Goal: Task Accomplishment & Management: Use online tool/utility

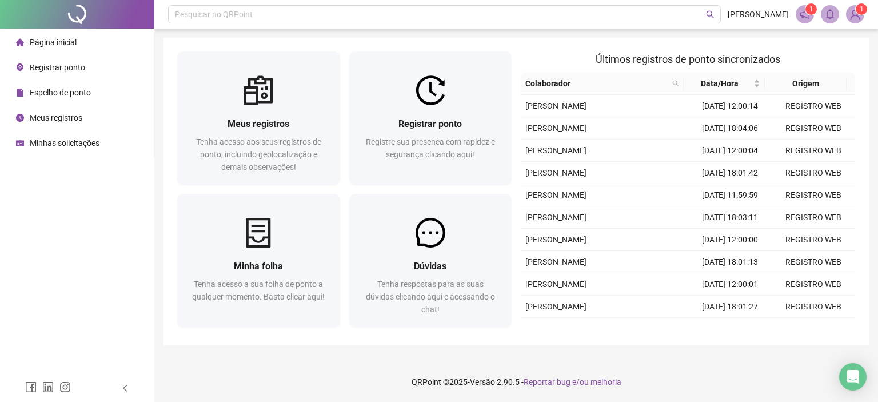
click at [439, 125] on span "Registrar ponto" at bounding box center [430, 123] width 63 height 11
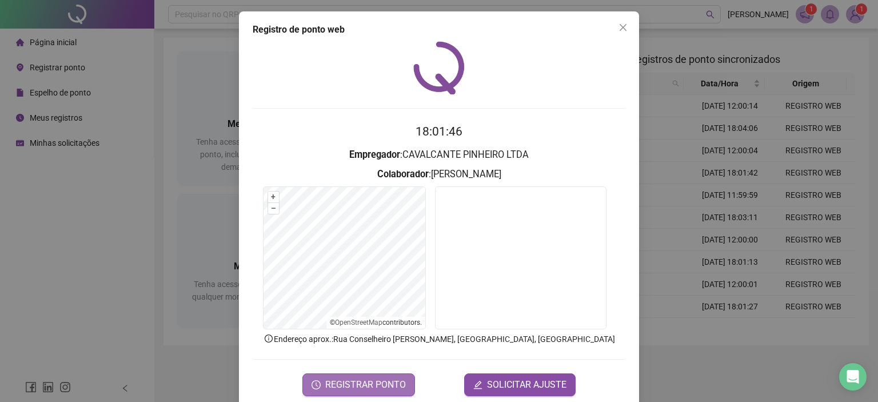
click at [366, 379] on span "REGISTRAR PONTO" at bounding box center [365, 385] width 81 height 14
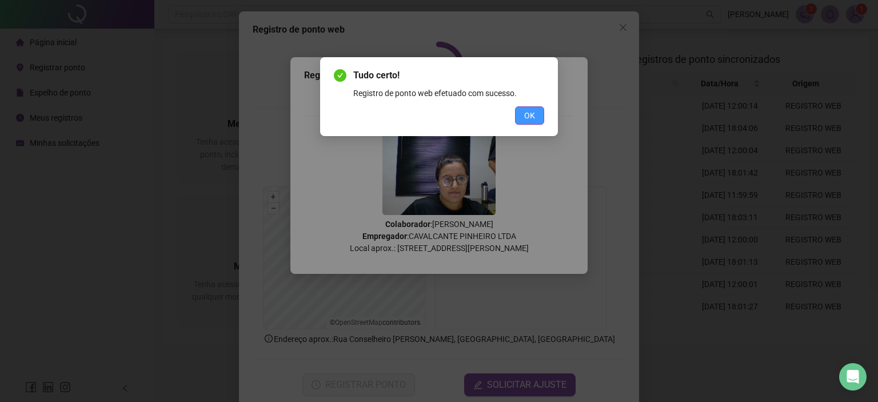
click at [535, 117] on button "OK" at bounding box center [529, 115] width 29 height 18
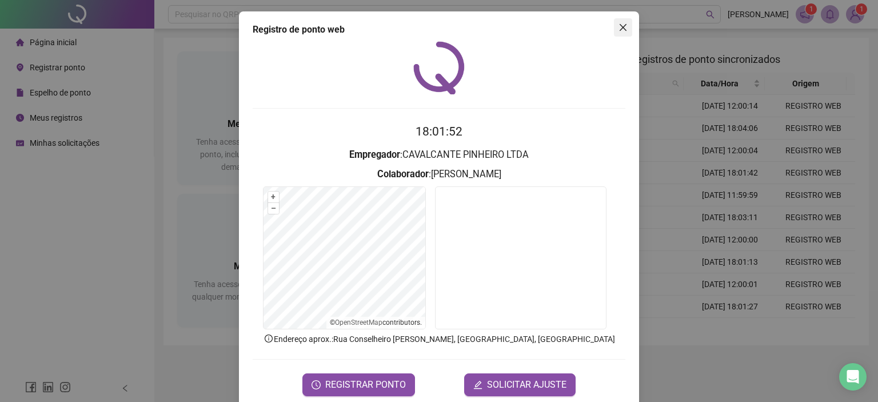
click at [621, 30] on icon "close" at bounding box center [623, 27] width 7 height 7
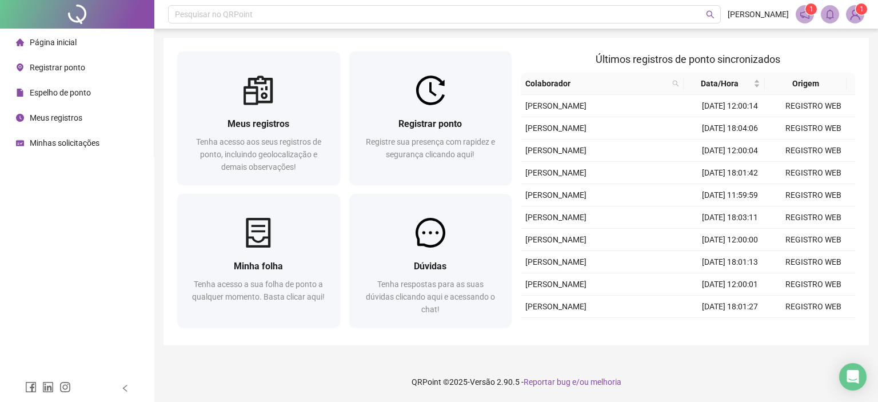
click at [58, 97] on span "Espelho de ponto" at bounding box center [60, 92] width 61 height 9
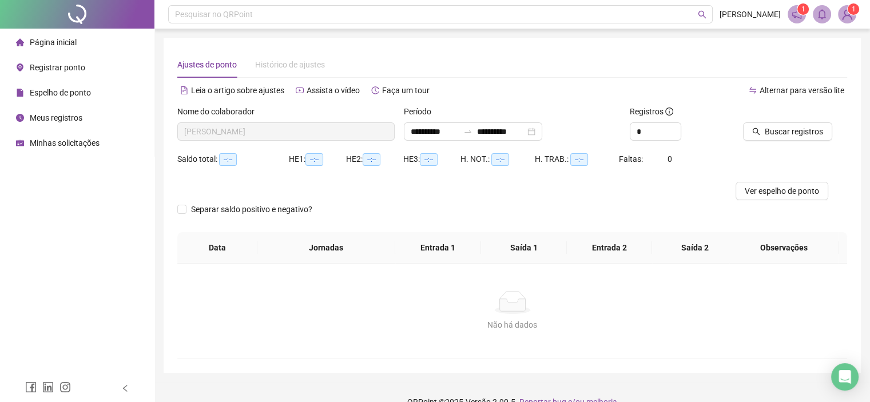
click at [63, 41] on span "Página inicial" at bounding box center [53, 42] width 47 height 9
